Goal: Task Accomplishment & Management: Manage account settings

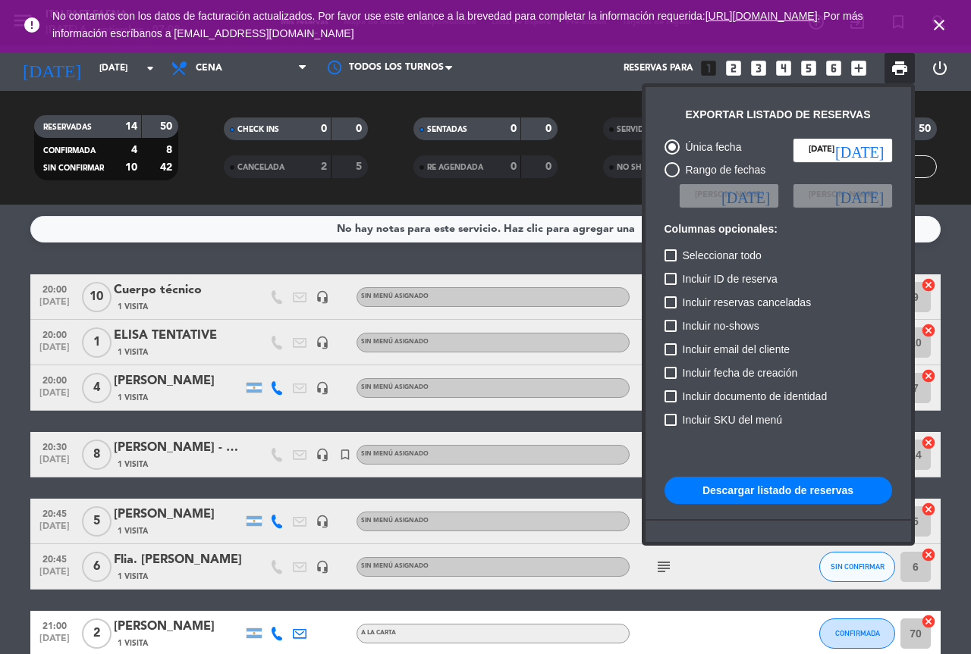
drag, startPoint x: 0, startPoint y: 0, endPoint x: 961, endPoint y: 24, distance: 961.1
click at [970, 230] on div at bounding box center [485, 327] width 971 height 654
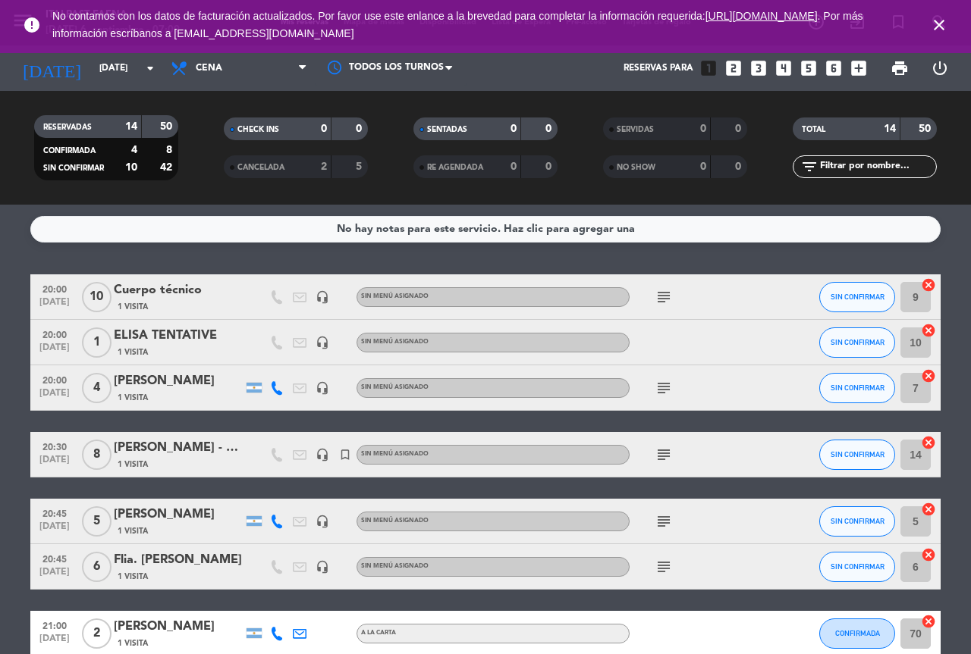
click at [937, 32] on icon "close" at bounding box center [939, 25] width 18 height 18
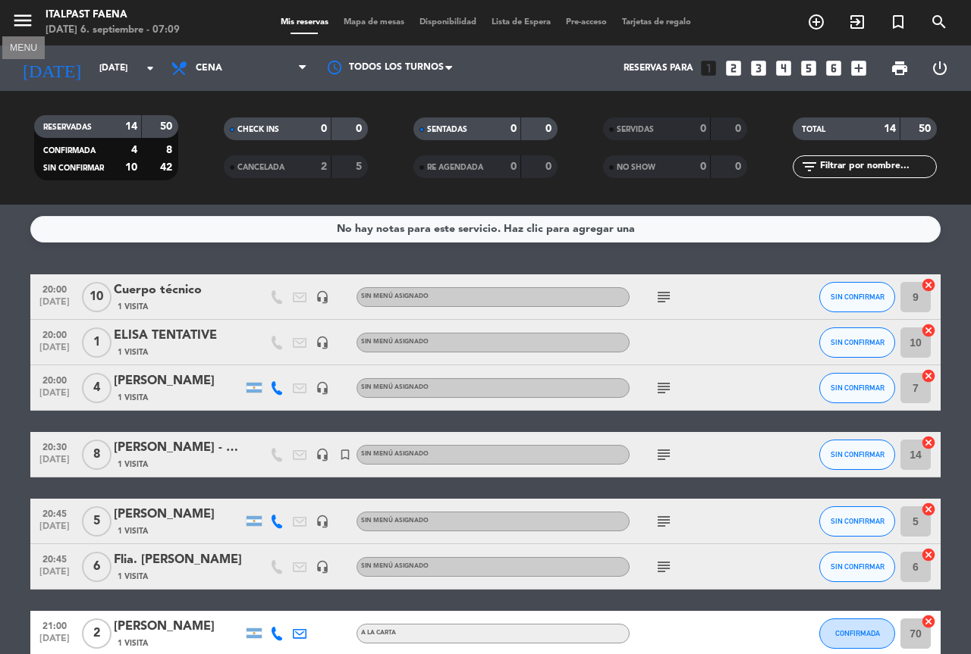
click at [27, 22] on icon "menu" at bounding box center [22, 20] width 23 height 23
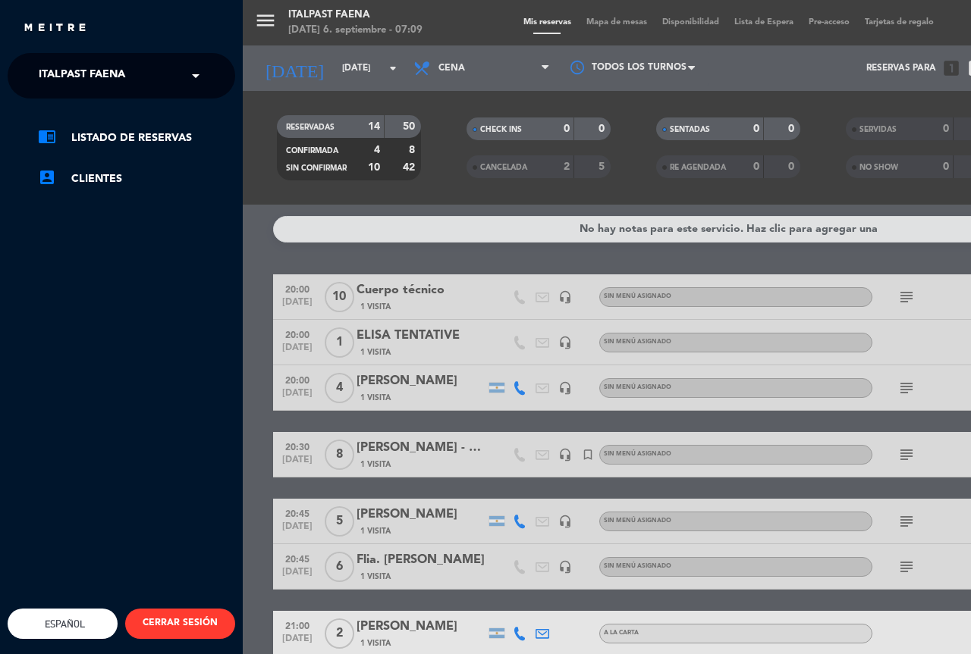
click at [49, 72] on span "Italpast Faena" at bounding box center [82, 76] width 86 height 32
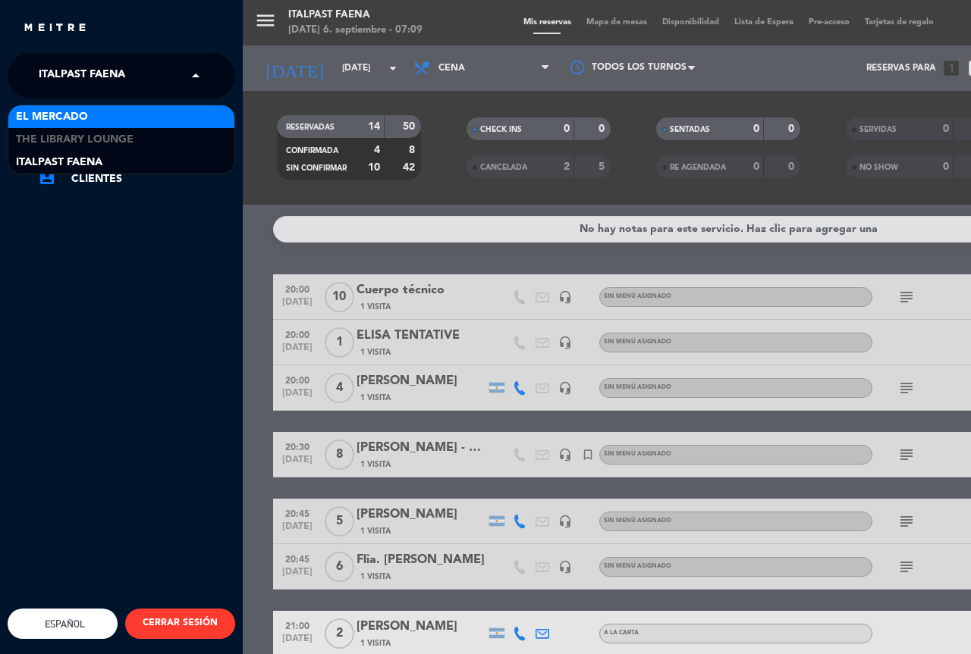
click at [74, 119] on span "El Mercado" at bounding box center [52, 116] width 72 height 17
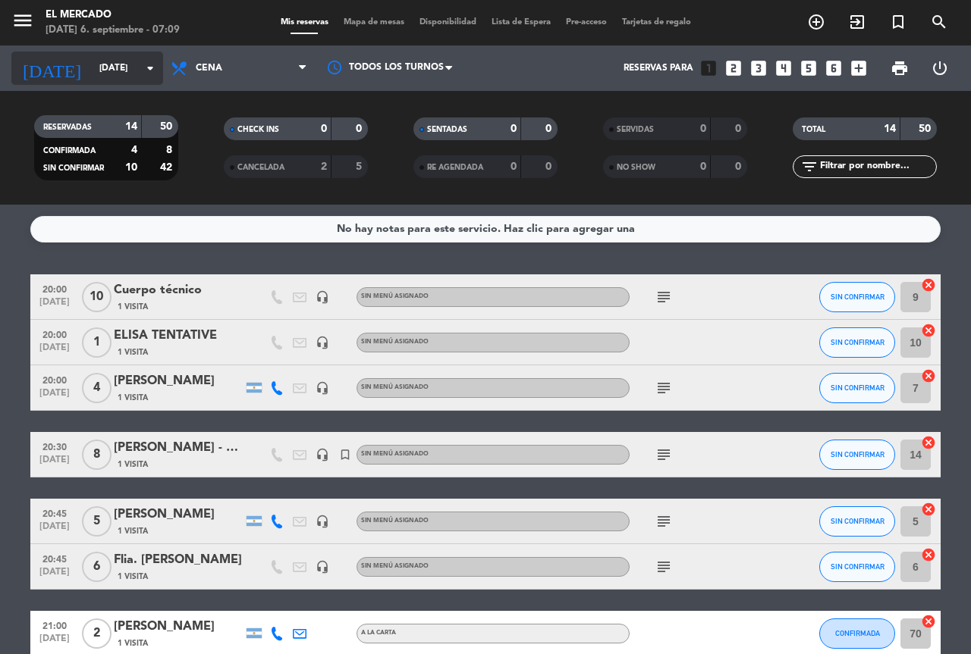
click at [114, 74] on input "[DATE]" at bounding box center [152, 68] width 121 height 26
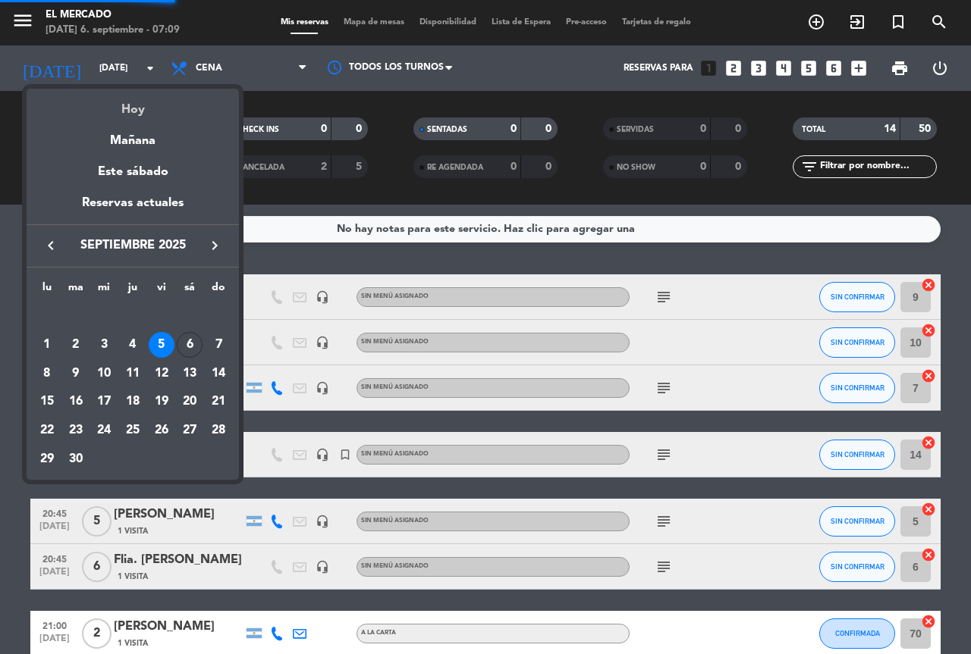
click at [127, 101] on div "Hoy" at bounding box center [133, 104] width 212 height 31
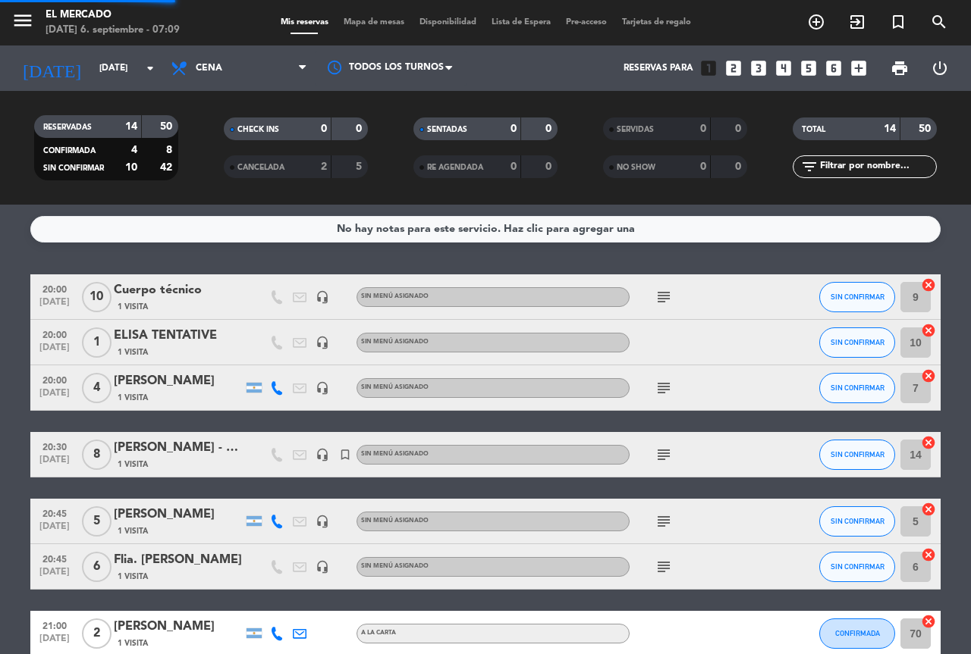
type input "[DATE]"
click at [216, 60] on span "Cena" at bounding box center [239, 68] width 152 height 33
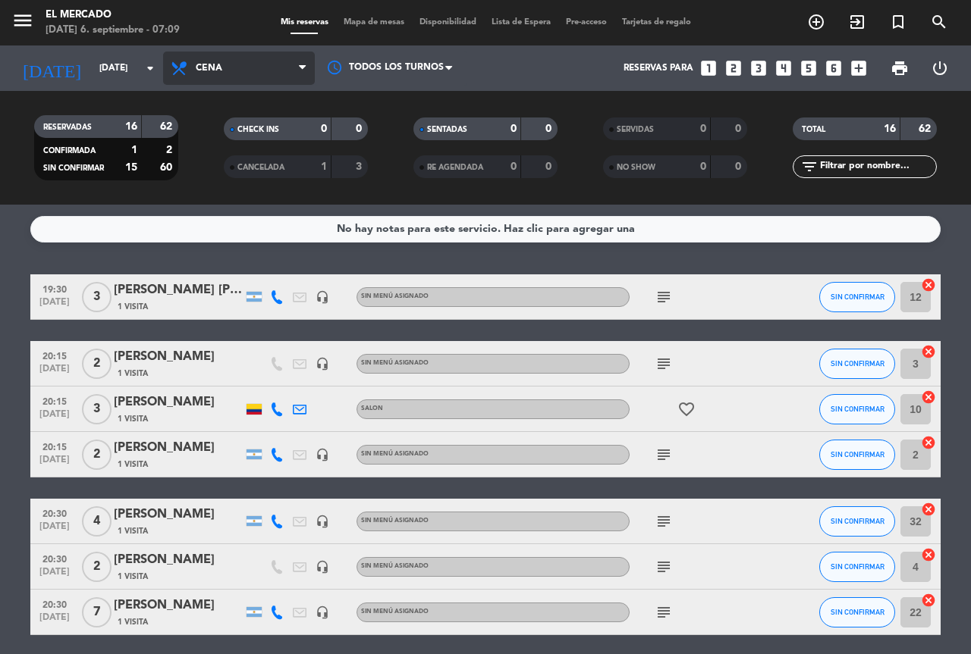
click at [249, 75] on span "Cena" at bounding box center [239, 68] width 152 height 33
click at [254, 133] on div "menu El Mercado [DATE] 6. septiembre - 07:09 Mis reservas Mapa de mesas Disponi…" at bounding box center [485, 102] width 971 height 205
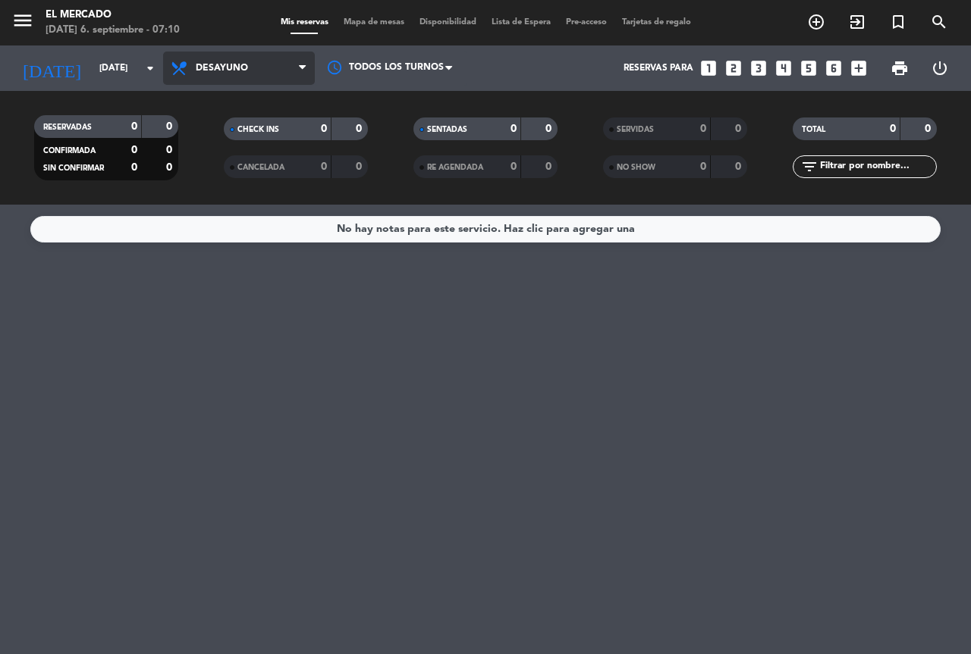
click at [278, 53] on span "Desayuno" at bounding box center [239, 68] width 152 height 33
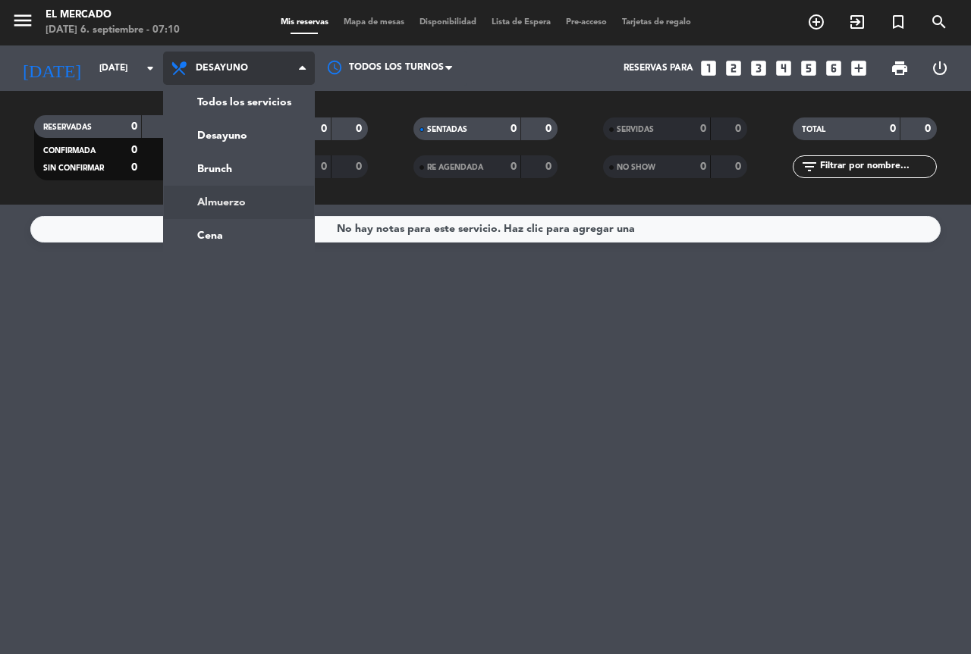
click at [273, 202] on div "menu El Mercado [DATE] 6. septiembre - 07:10 Mis reservas Mapa de mesas Disponi…" at bounding box center [485, 102] width 971 height 205
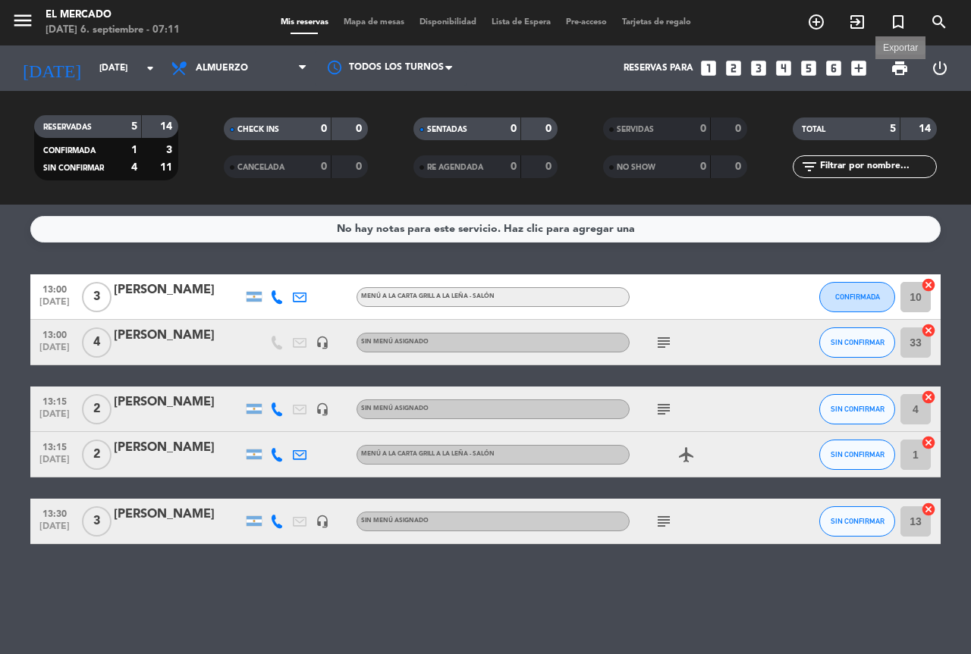
click at [902, 72] on span "print" at bounding box center [899, 68] width 18 height 18
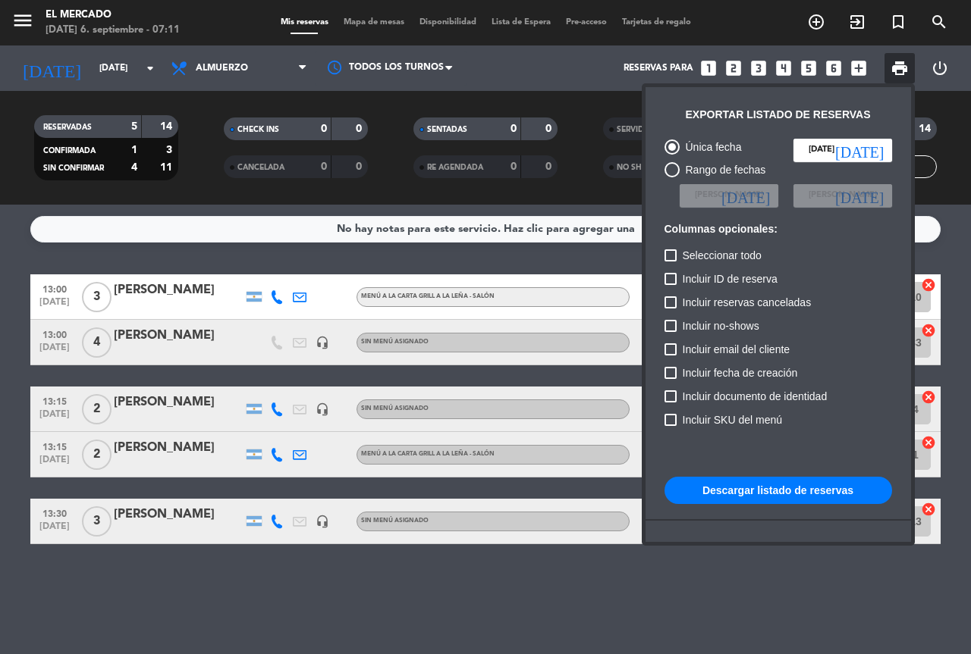
click at [812, 499] on button "Descargar listado de reservas" at bounding box center [778, 490] width 228 height 27
click at [126, 52] on div at bounding box center [485, 327] width 971 height 654
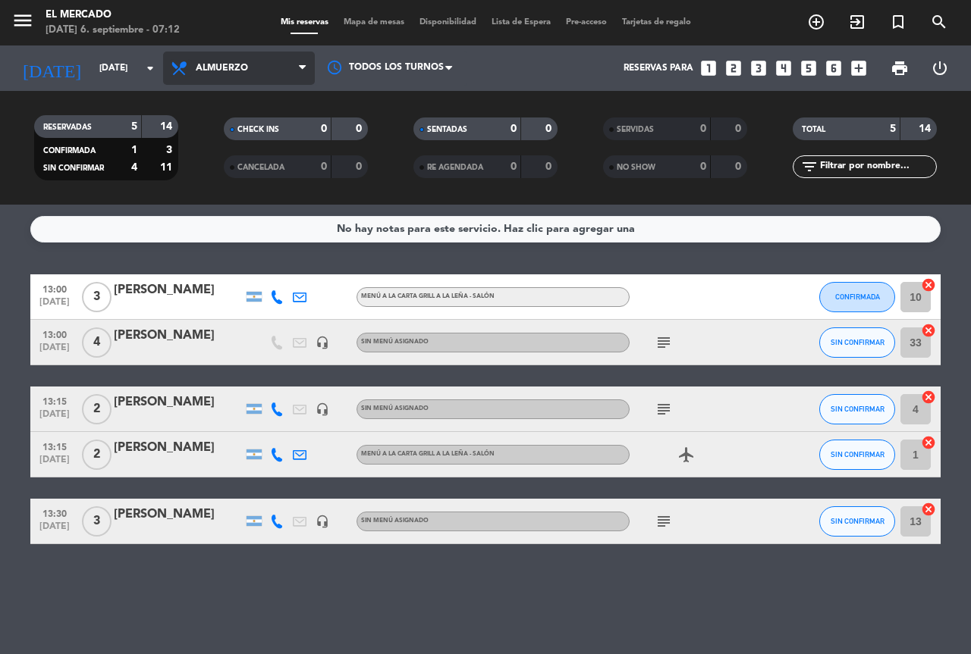
click at [187, 63] on icon at bounding box center [181, 68] width 22 height 18
click at [255, 158] on div "menu El Mercado [DATE] 6. septiembre - 07:12 Mis reservas Mapa de mesas Disponi…" at bounding box center [485, 102] width 971 height 205
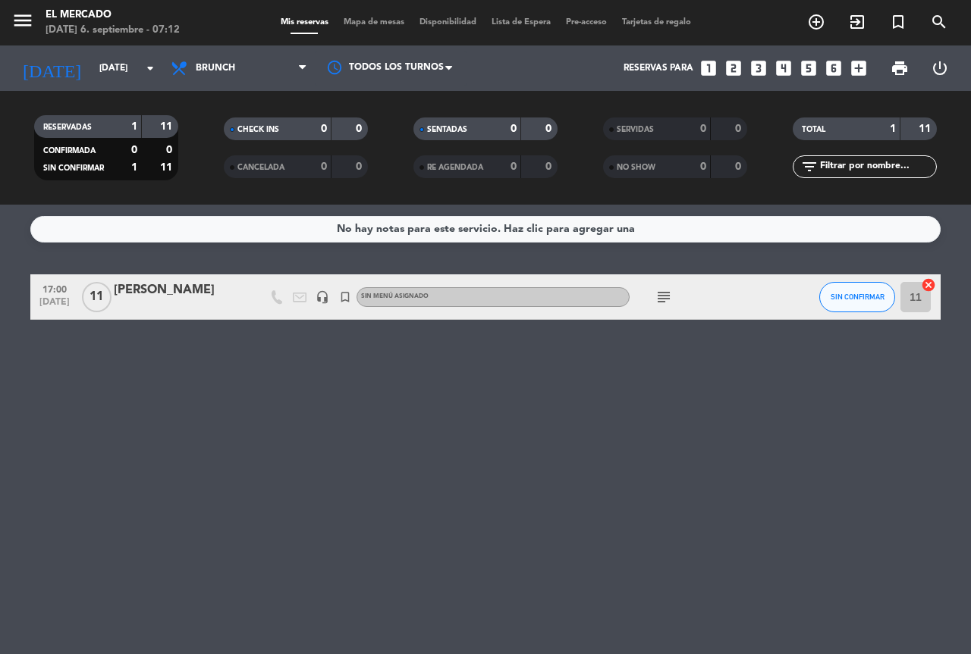
click at [200, 288] on div "[PERSON_NAME]" at bounding box center [178, 291] width 129 height 20
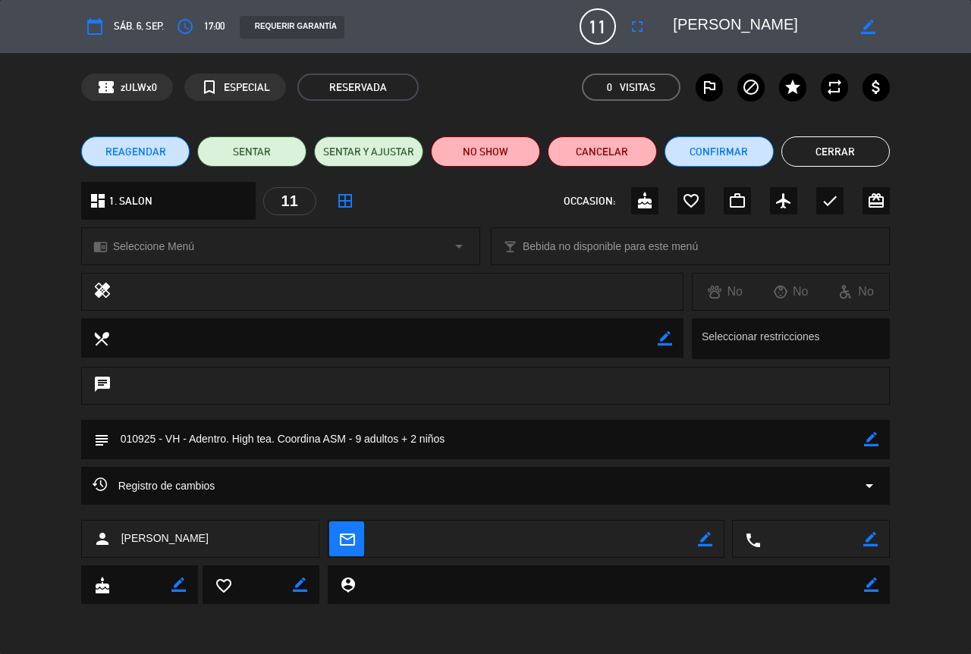
click at [865, 153] on button "Cerrar" at bounding box center [835, 152] width 109 height 30
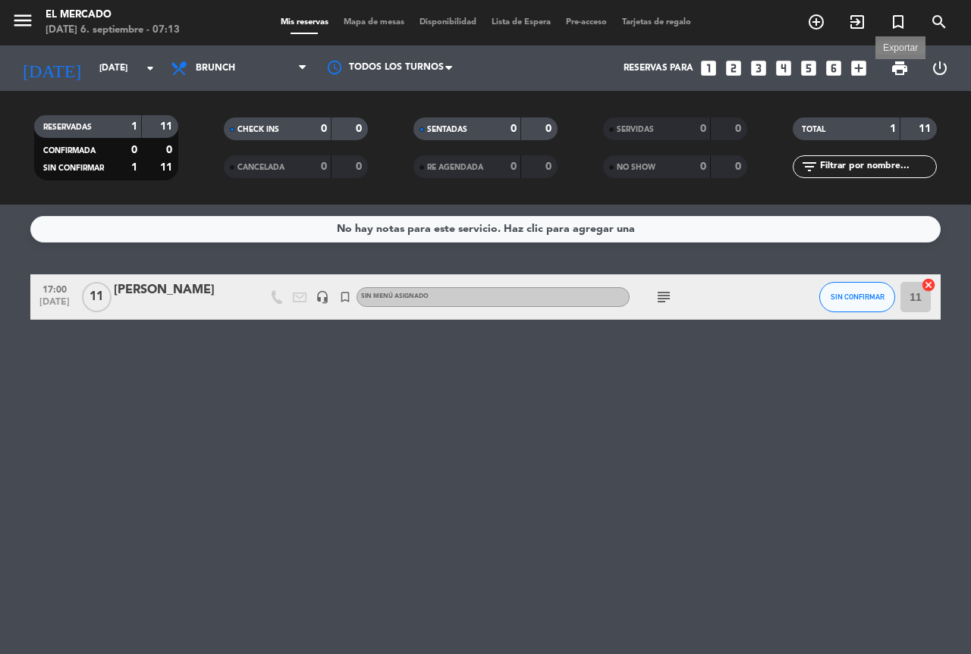
click at [900, 74] on span "print" at bounding box center [899, 68] width 18 height 18
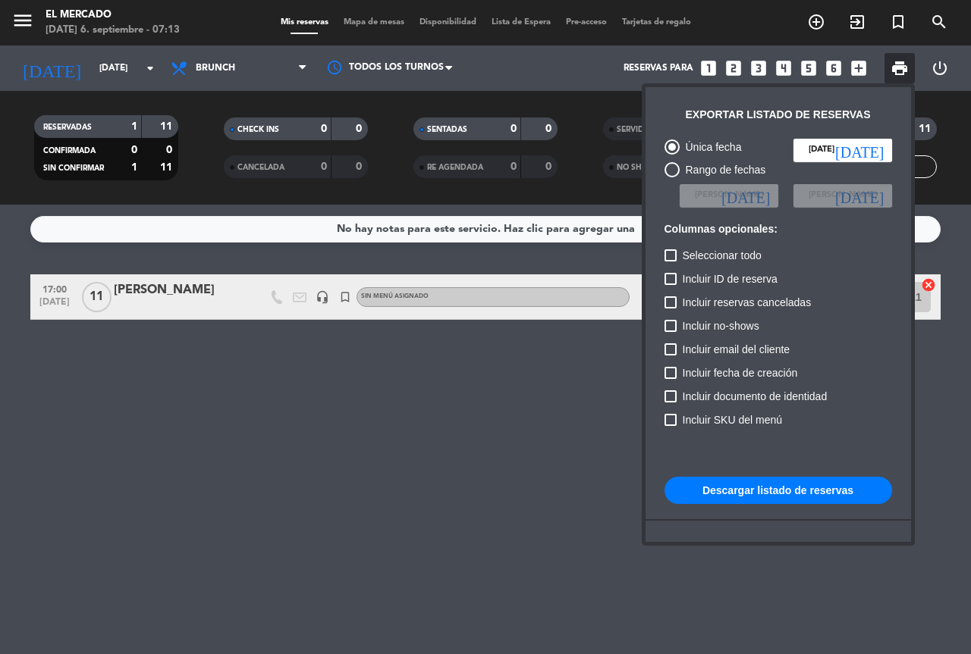
click at [793, 494] on button "Descargar listado de reservas" at bounding box center [778, 490] width 228 height 27
click at [209, 72] on div at bounding box center [485, 327] width 971 height 654
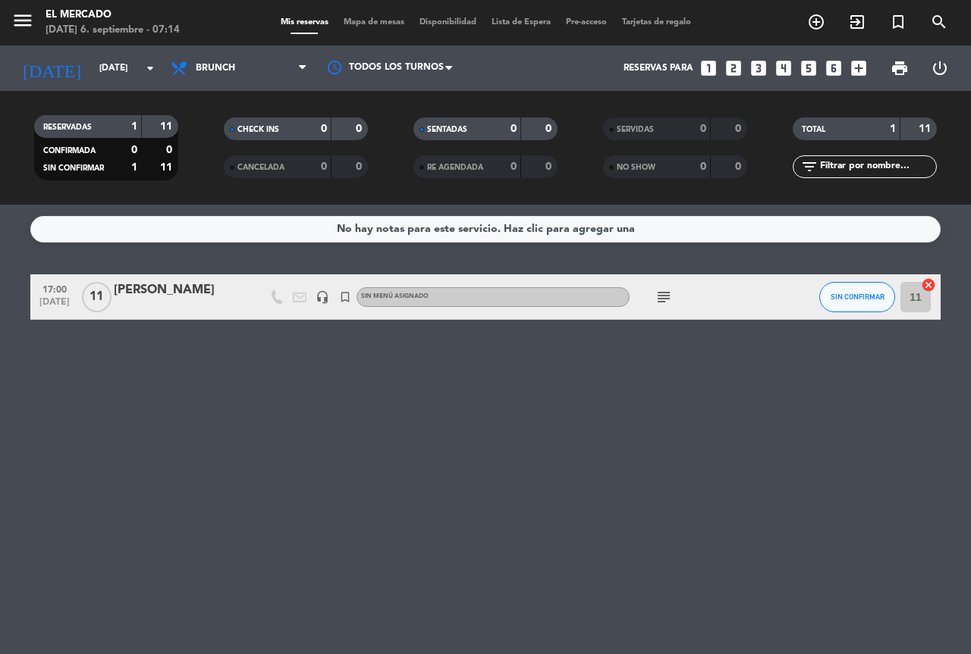
click at [209, 72] on span "Brunch" at bounding box center [215, 68] width 39 height 11
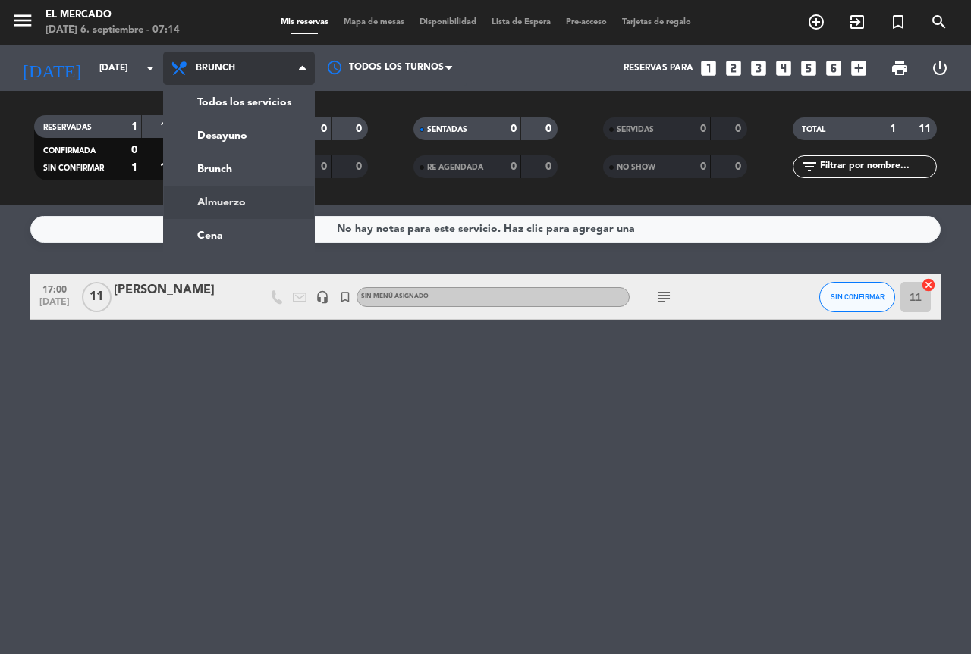
click at [254, 196] on div "menu El Mercado [DATE] 6. septiembre - 07:14 Mis reservas Mapa de mesas Disponi…" at bounding box center [485, 102] width 971 height 205
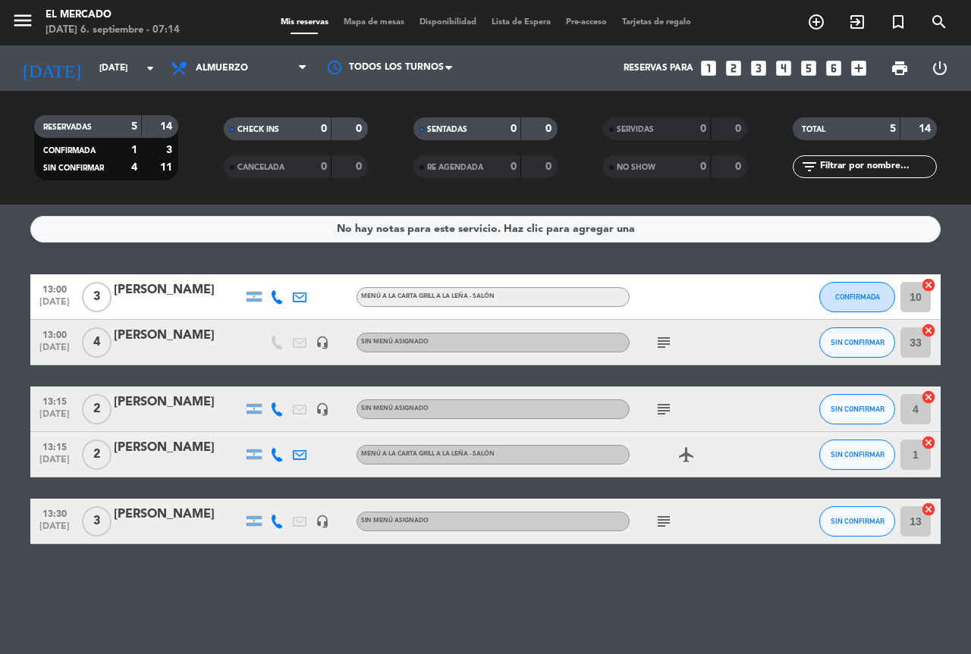
click at [669, 341] on icon "subject" at bounding box center [663, 343] width 18 height 18
drag, startPoint x: 667, startPoint y: 394, endPoint x: 664, endPoint y: 402, distance: 8.2
click at [664, 400] on div "subject" at bounding box center [697, 409] width 137 height 45
click at [664, 402] on icon "subject" at bounding box center [663, 409] width 18 height 18
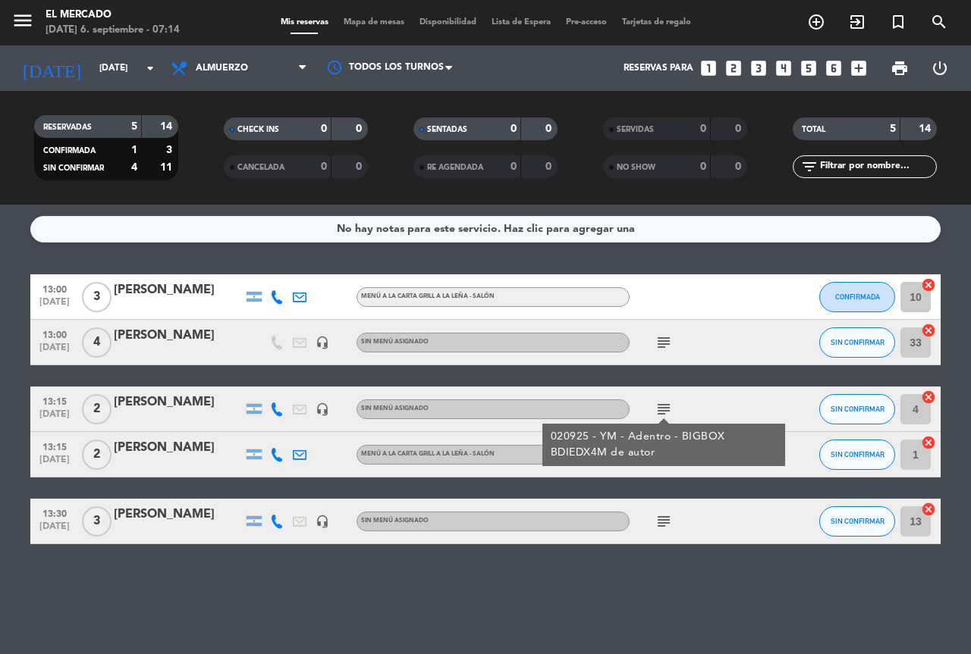
click at [695, 537] on div "subject" at bounding box center [697, 521] width 137 height 45
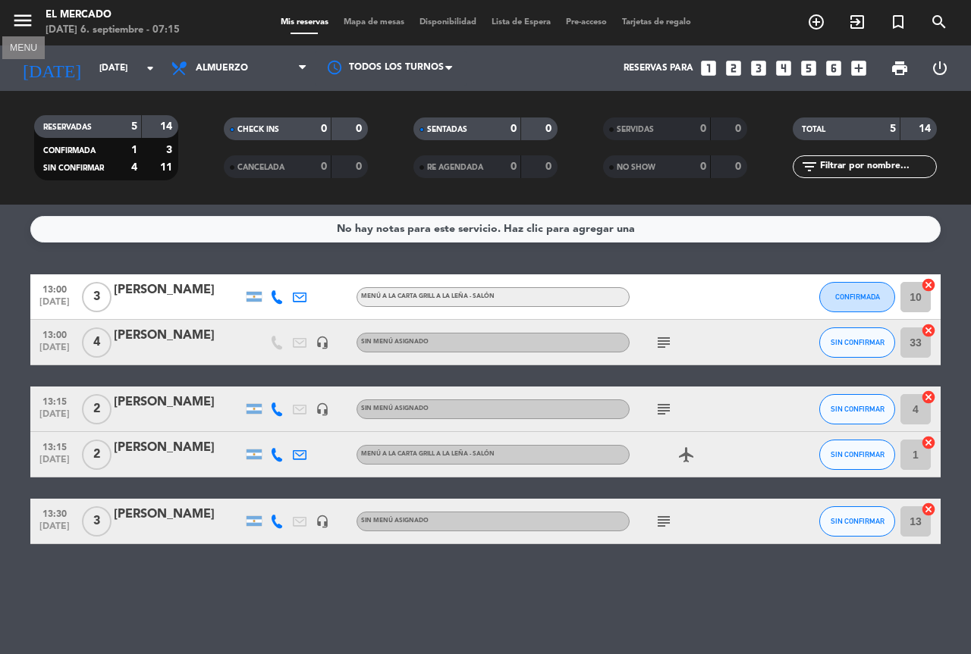
click at [19, 13] on icon "menu" at bounding box center [22, 20] width 23 height 23
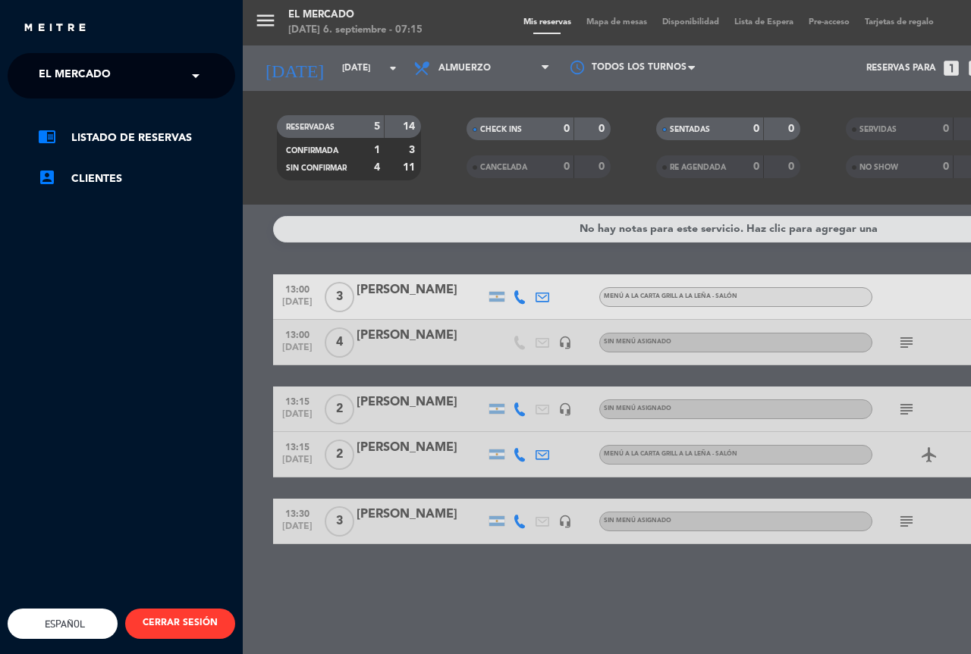
click at [91, 80] on span "El Mercado" at bounding box center [75, 76] width 72 height 32
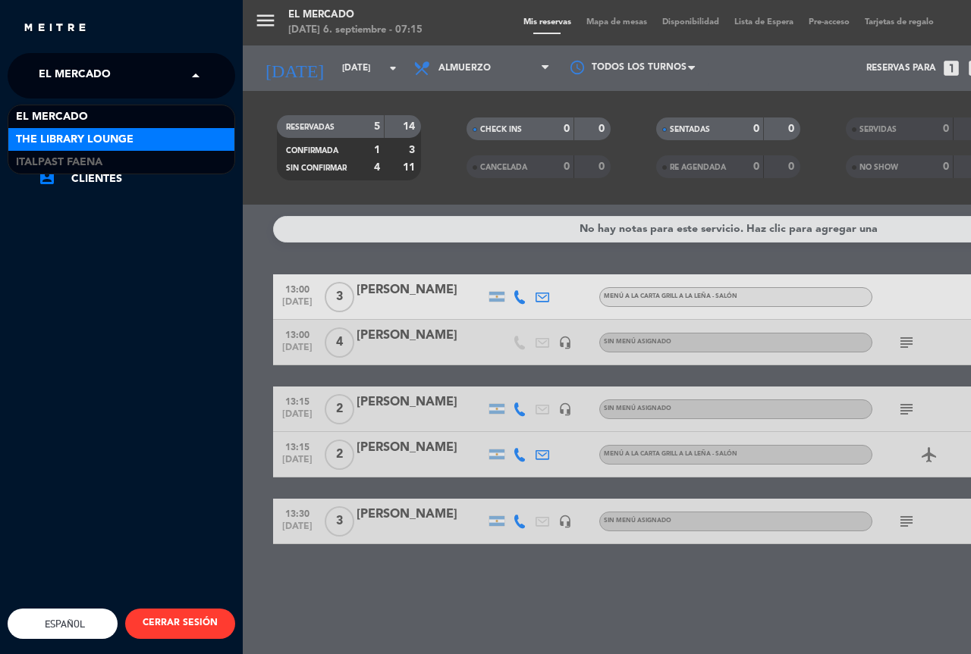
click at [108, 145] on span "The Library Lounge" at bounding box center [75, 139] width 118 height 17
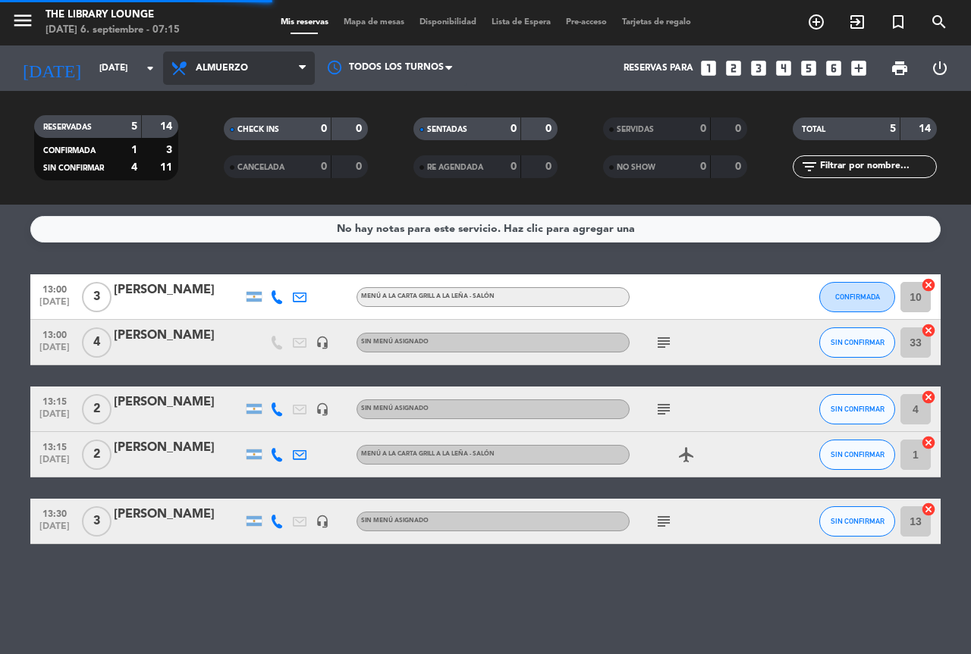
click at [212, 67] on span "Almuerzo" at bounding box center [222, 68] width 52 height 11
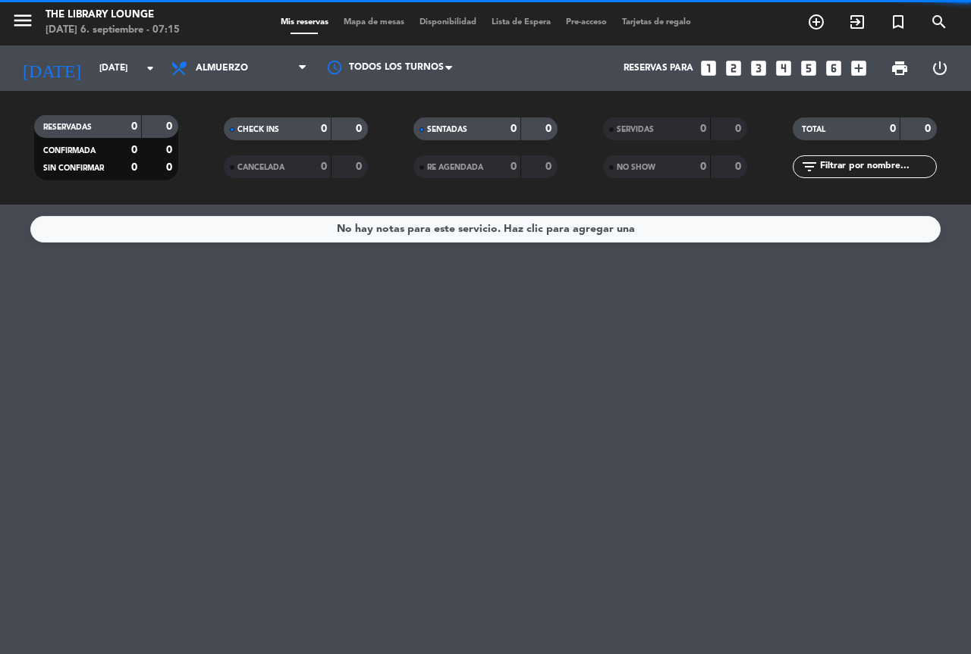
click at [239, 114] on div "CHECK INS 0 0 CANCELADA 0 0" at bounding box center [296, 147] width 190 height 83
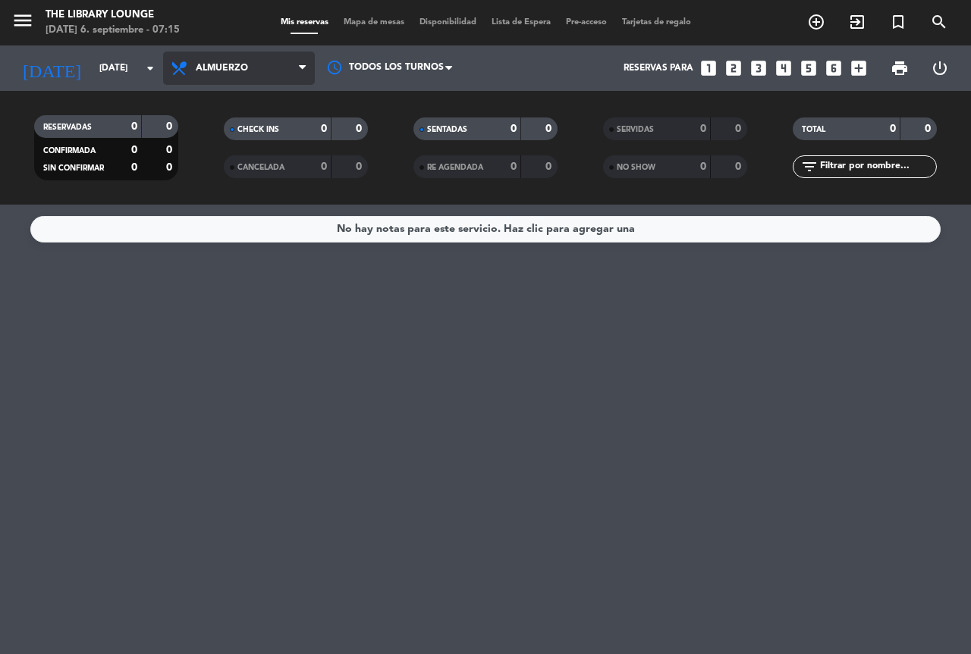
click at [228, 69] on span "Almuerzo" at bounding box center [222, 68] width 52 height 11
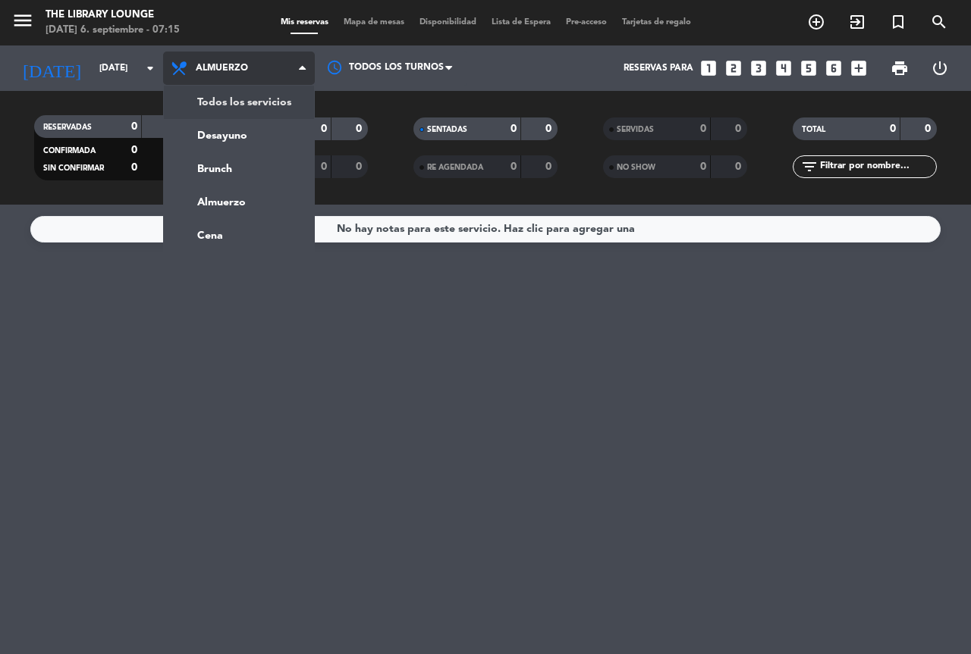
click at [236, 101] on div "menu The Library Lounge [DATE] 6. septiembre - 07:15 Mis reservas Mapa de mesas…" at bounding box center [485, 102] width 971 height 205
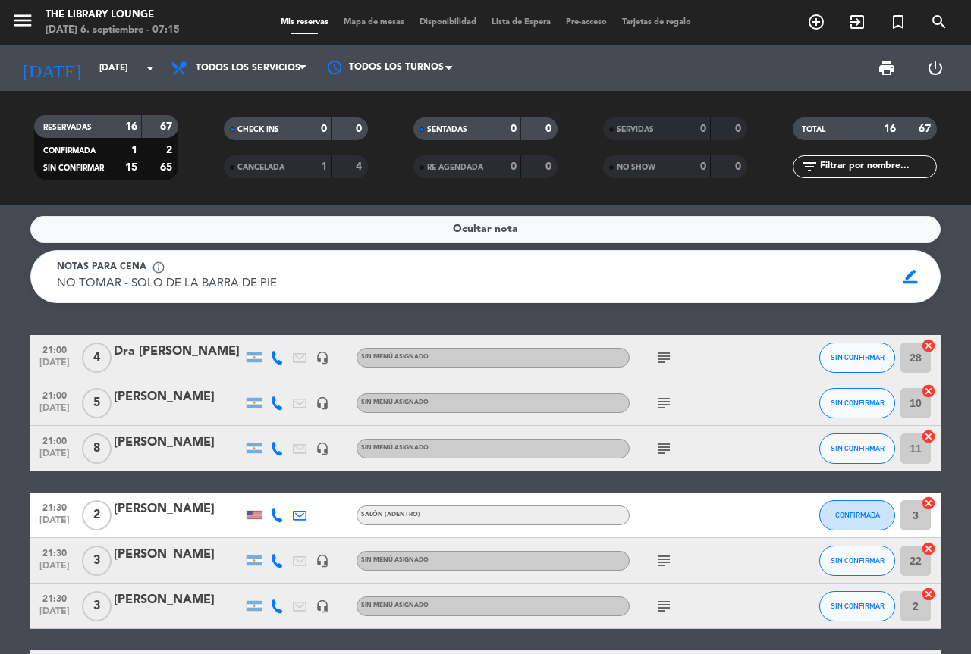
click at [657, 450] on icon "subject" at bounding box center [663, 449] width 18 height 18
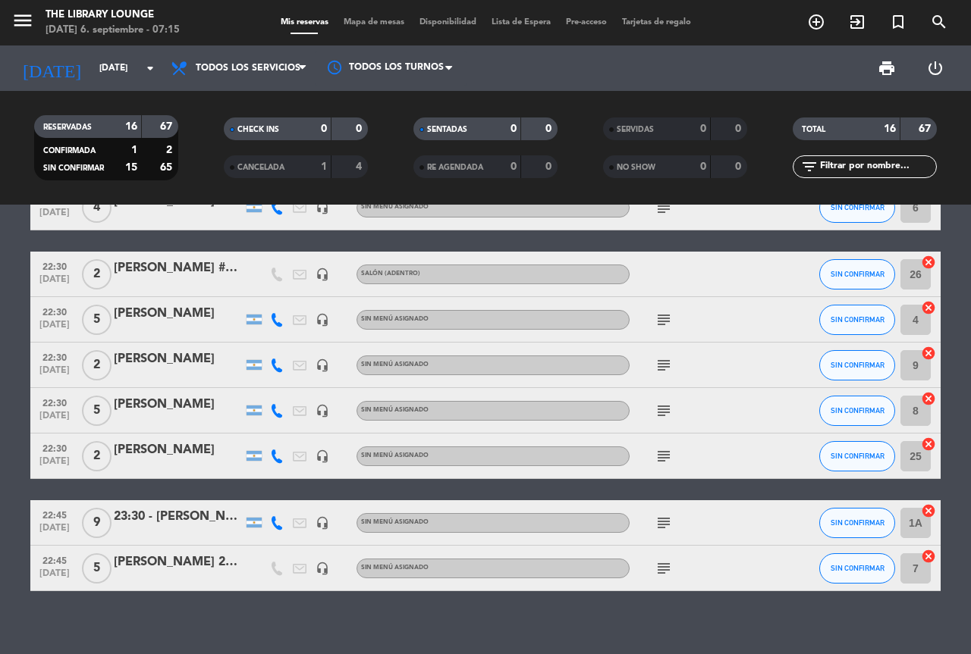
scroll to position [570, 0]
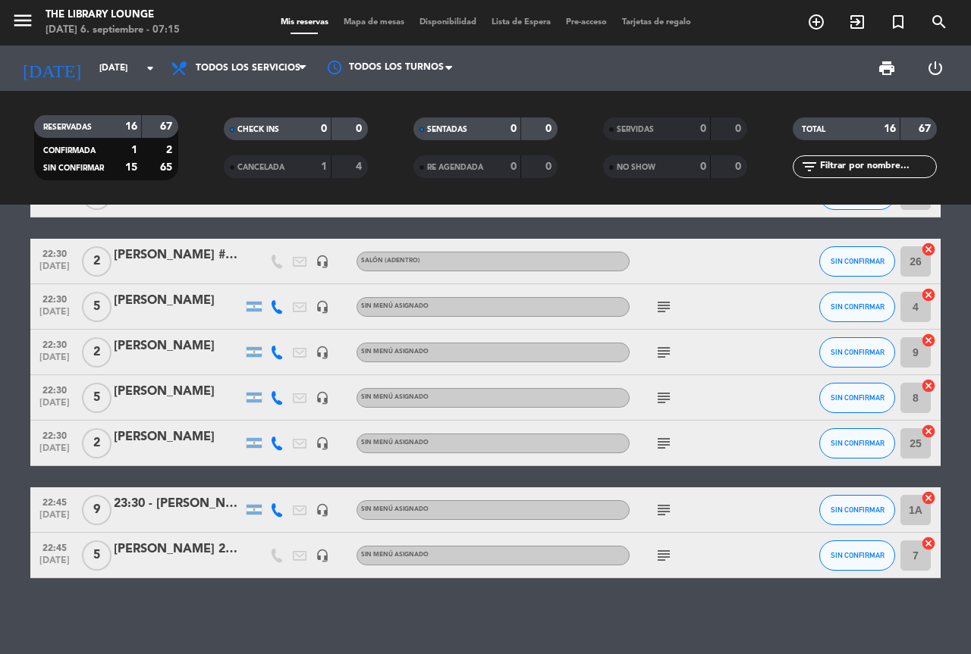
click at [670, 517] on icon "subject" at bounding box center [663, 510] width 18 height 18
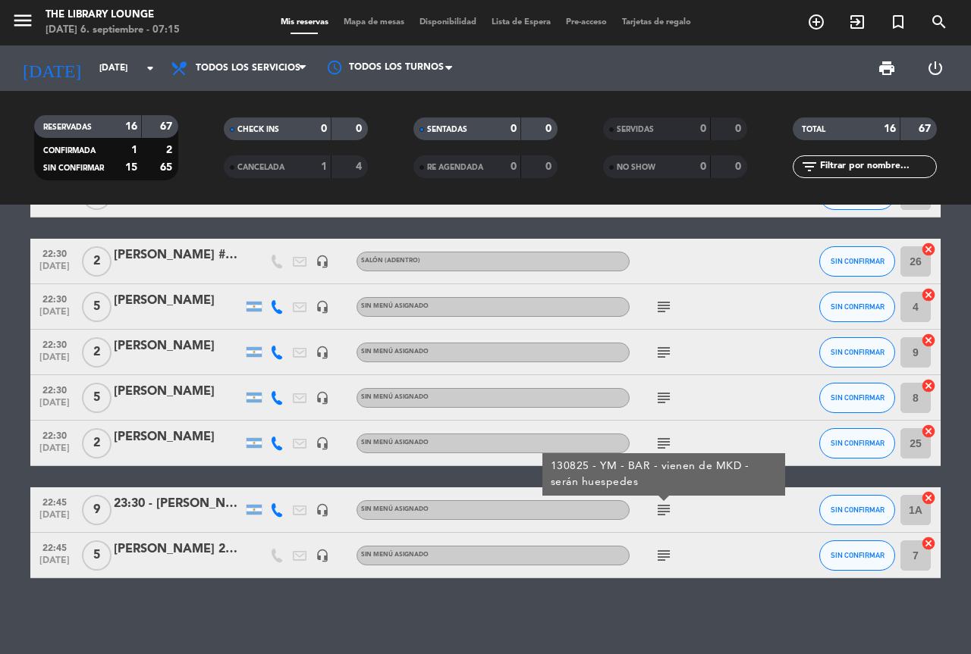
click at [664, 555] on icon "subject" at bounding box center [663, 556] width 18 height 18
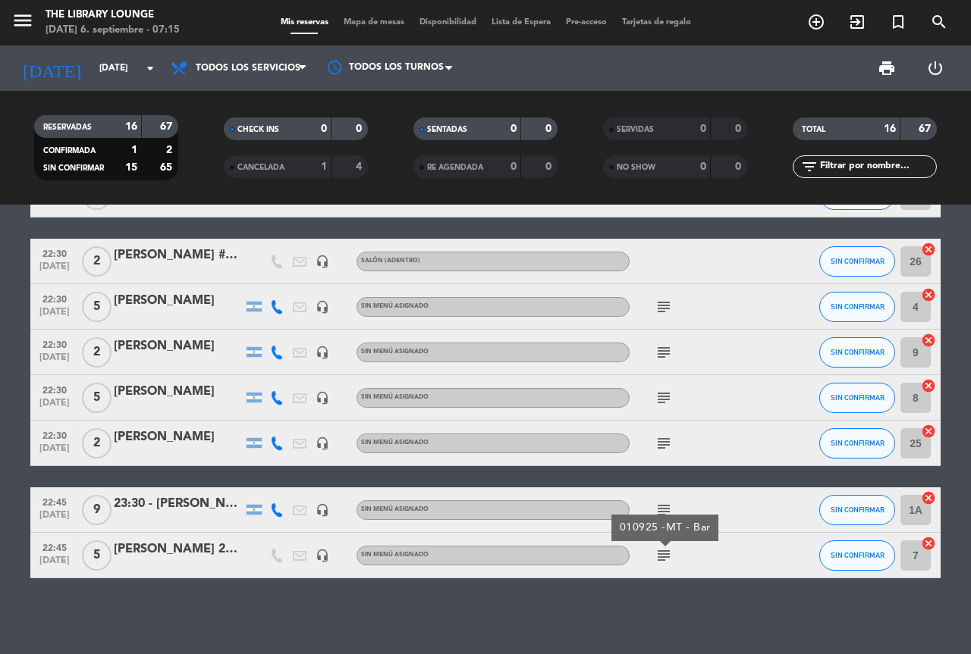
click at [660, 444] on icon "subject" at bounding box center [663, 444] width 18 height 18
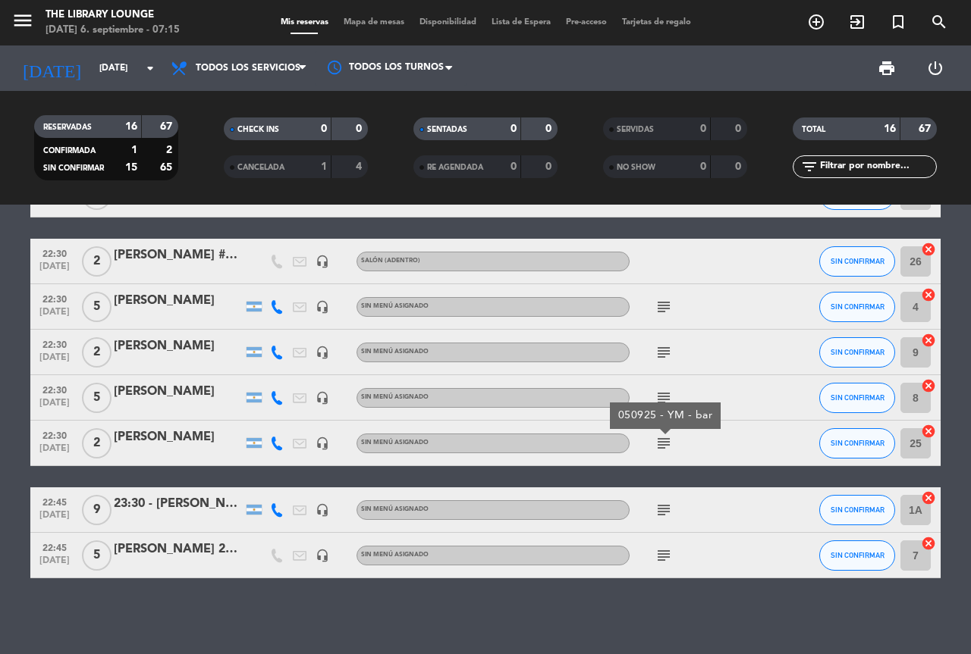
click at [660, 397] on icon "subject" at bounding box center [663, 398] width 18 height 18
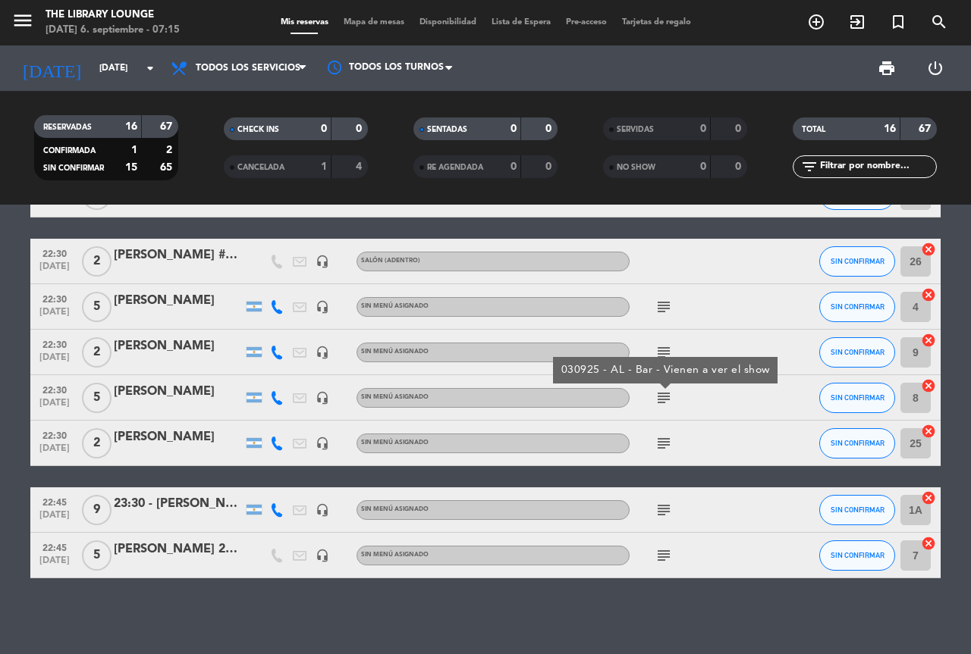
click at [667, 342] on div "subject" at bounding box center [697, 352] width 137 height 45
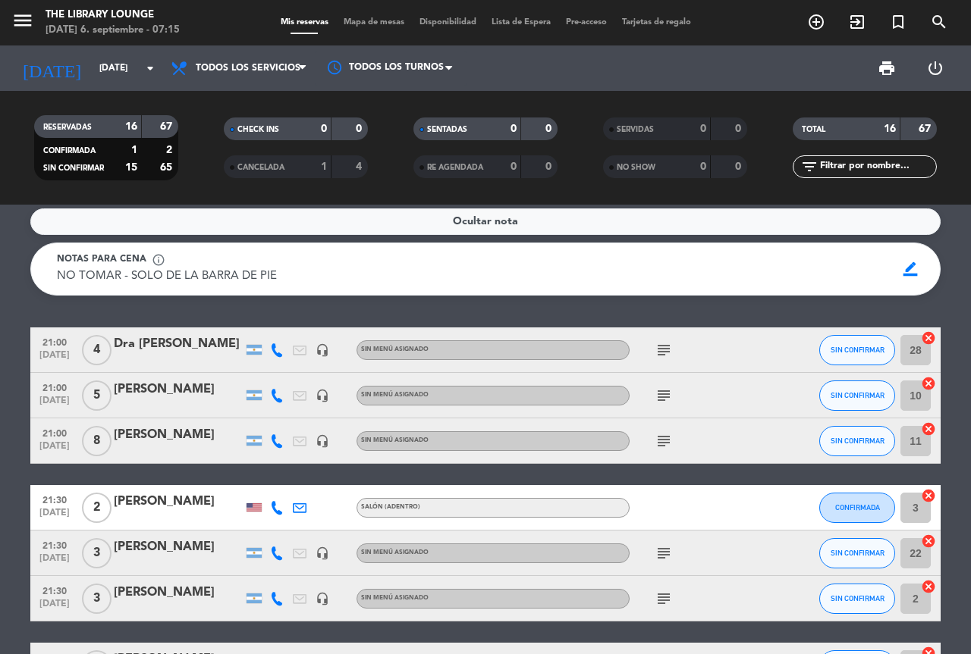
scroll to position [0, 0]
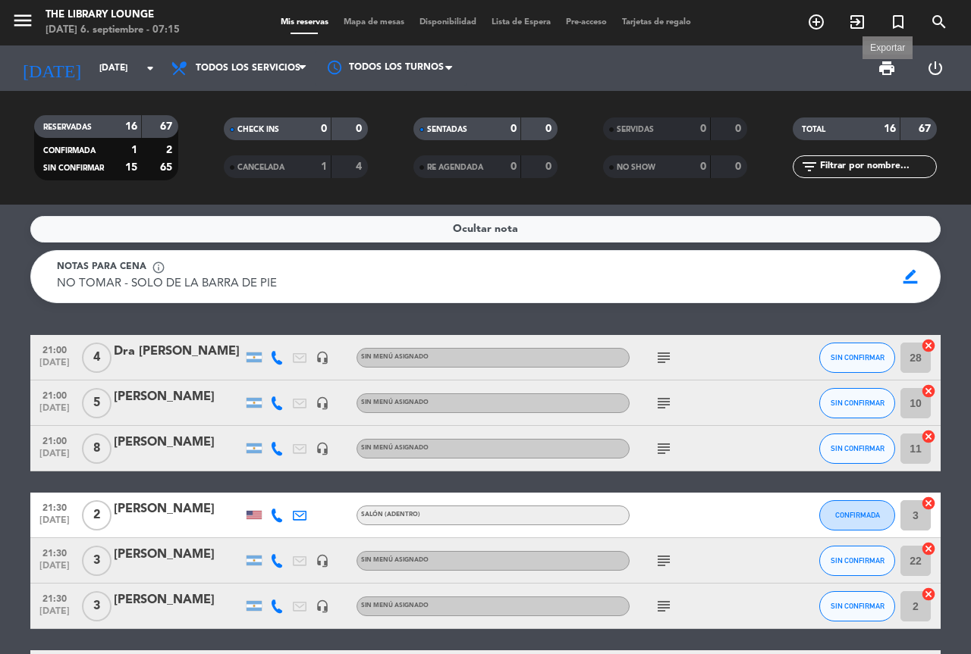
click at [891, 69] on span "print" at bounding box center [886, 68] width 18 height 18
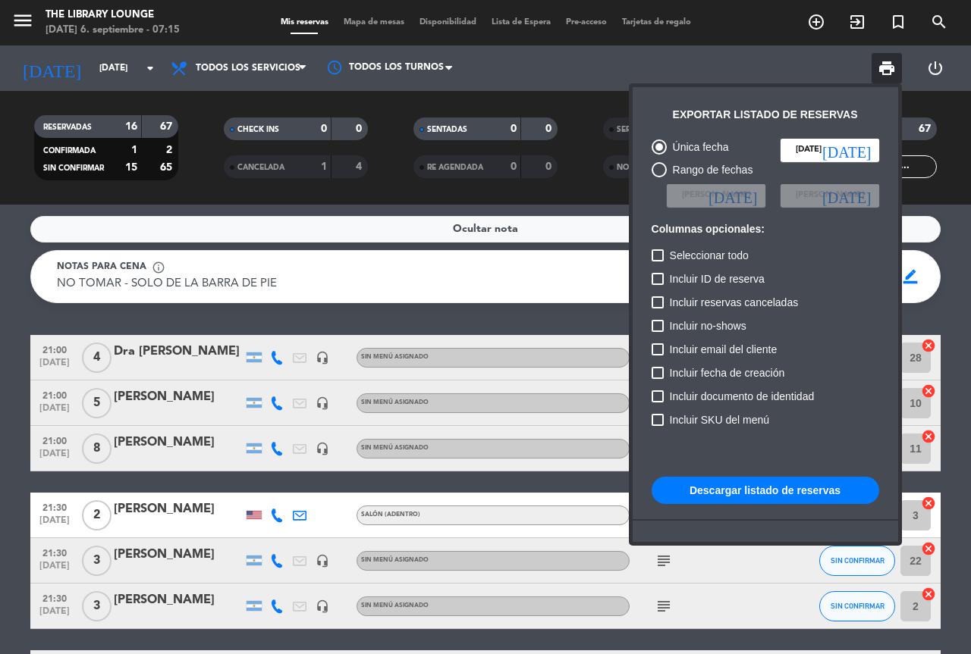
click at [721, 485] on button "Descargar listado de reservas" at bounding box center [765, 490] width 228 height 27
